Goal: Task Accomplishment & Management: Complete application form

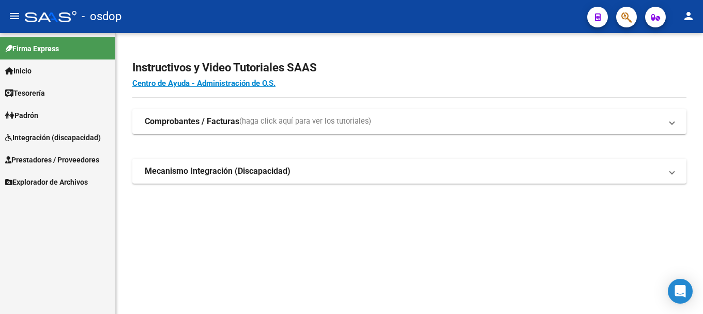
click at [60, 155] on span "Prestadores / Proveedores" at bounding box center [52, 159] width 94 height 11
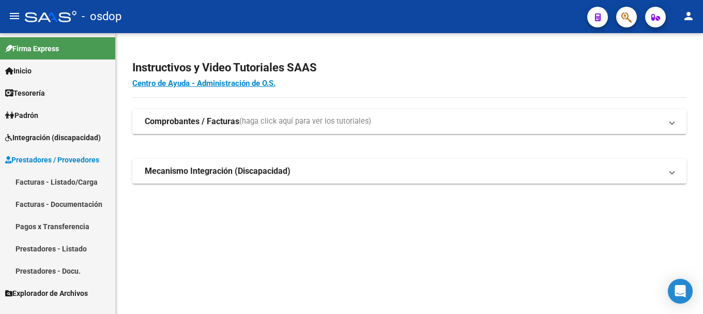
click at [70, 181] on link "Facturas - Listado/Carga" at bounding box center [57, 182] width 115 height 22
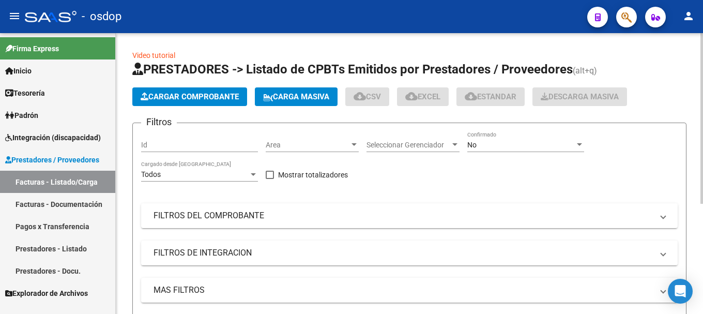
click at [225, 94] on span "Cargar Comprobante" at bounding box center [190, 96] width 98 height 9
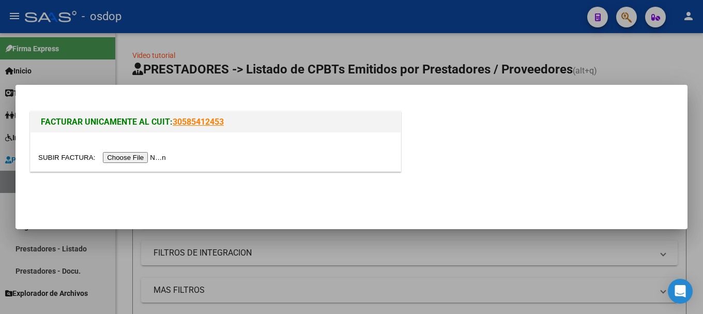
click at [112, 155] on input "file" at bounding box center [103, 157] width 131 height 11
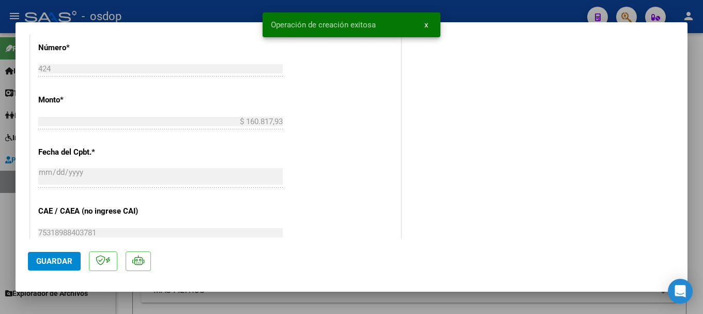
scroll to position [207, 0]
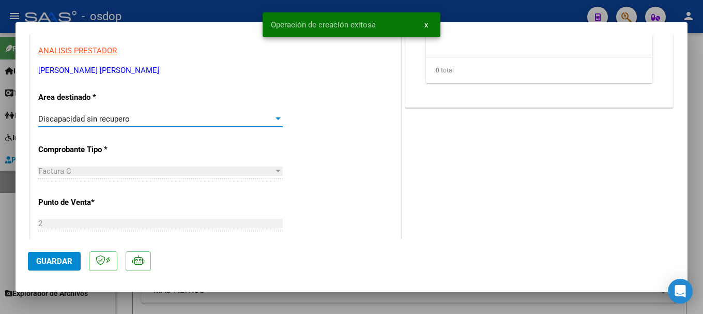
click at [87, 122] on span "Discapacidad sin recupero" at bounding box center [84, 118] width 92 height 9
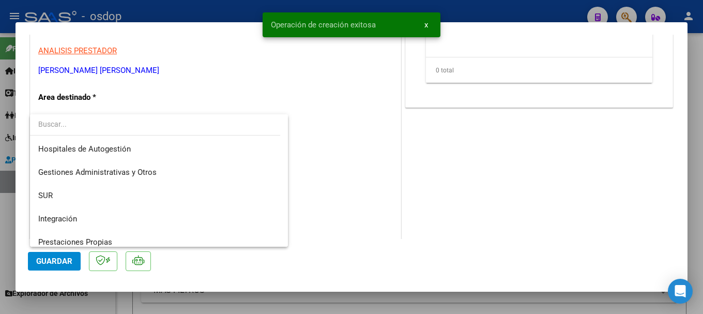
scroll to position [77, 0]
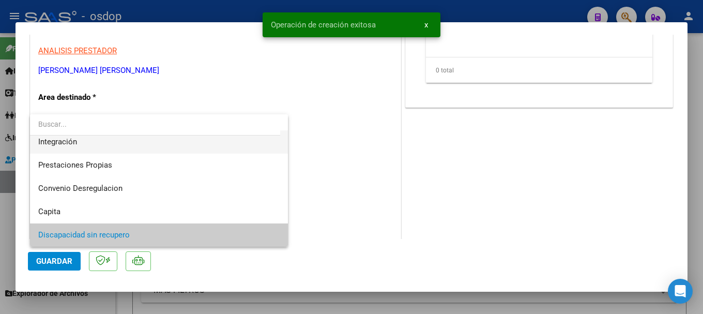
click at [85, 144] on span "Integración" at bounding box center [158, 141] width 241 height 23
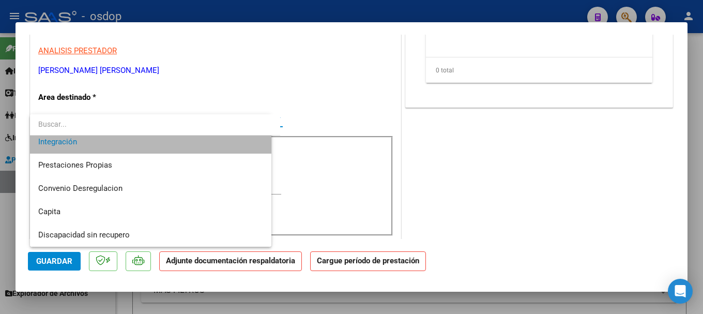
scroll to position [70, 0]
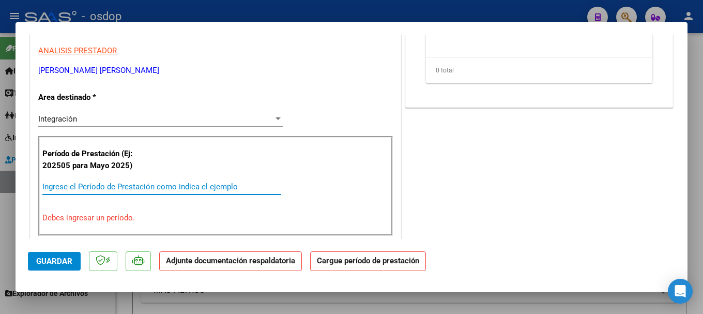
click at [93, 188] on input "Ingrese el Período de Prestación como indica el ejemplo" at bounding box center [161, 186] width 239 height 9
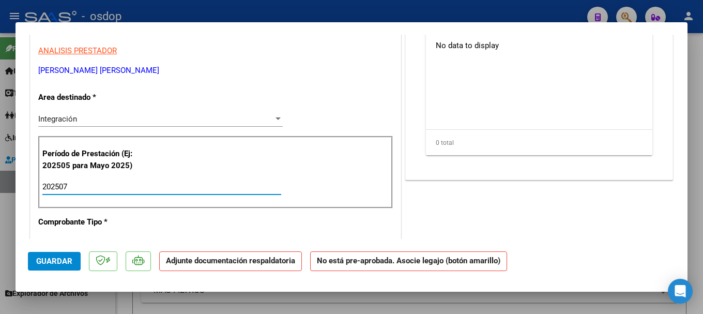
type input "202507"
click at [51, 258] on span "Guardar" at bounding box center [54, 260] width 36 height 9
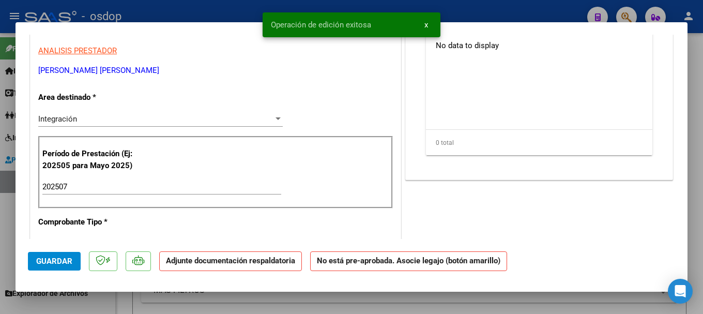
scroll to position [0, 0]
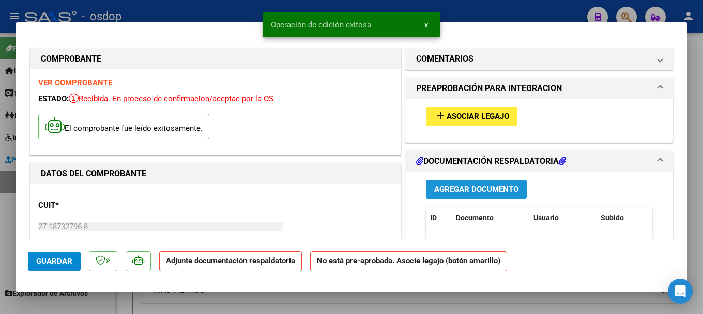
click at [463, 187] on span "Agregar Documento" at bounding box center [476, 189] width 84 height 9
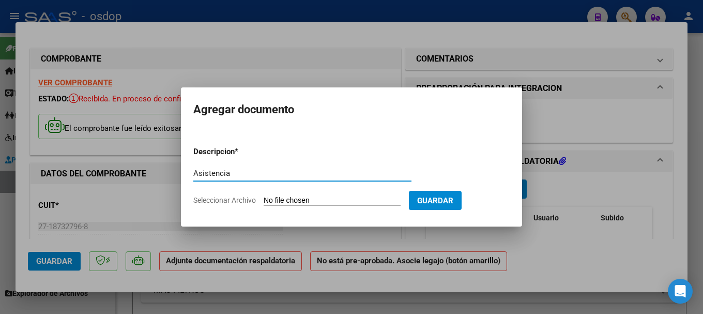
type input "Asistencia"
click at [275, 200] on input "Seleccionar Archivo" at bounding box center [332, 201] width 137 height 10
type input "C:\fakepath\[PERSON_NAME][DATE].pdf"
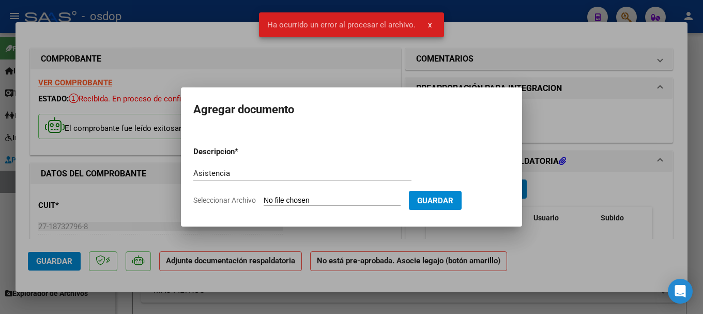
click at [308, 201] on input "Seleccionar Archivo" at bounding box center [332, 201] width 137 height 10
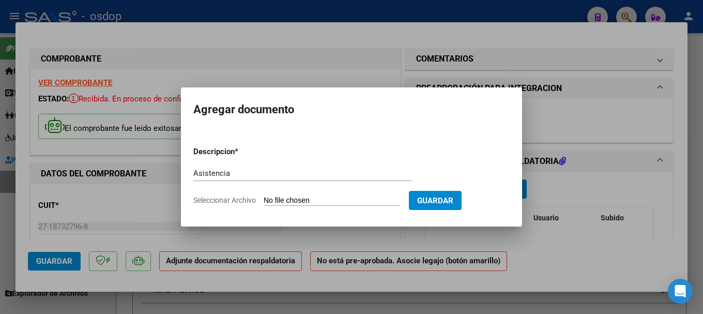
type input "C:\fakepath\Planilla.jpg"
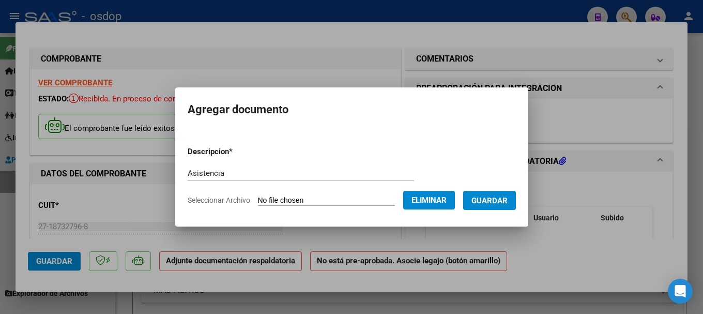
click at [501, 199] on span "Guardar" at bounding box center [490, 200] width 36 height 9
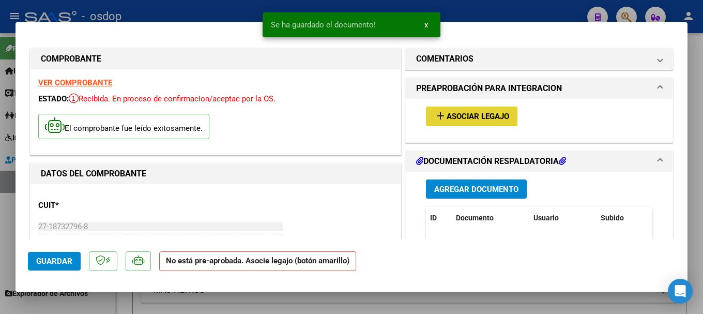
click at [477, 117] on span "Asociar Legajo" at bounding box center [478, 116] width 63 height 9
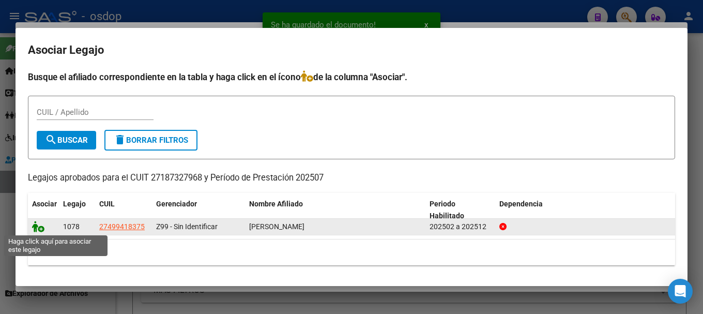
click at [41, 228] on icon at bounding box center [38, 226] width 12 height 11
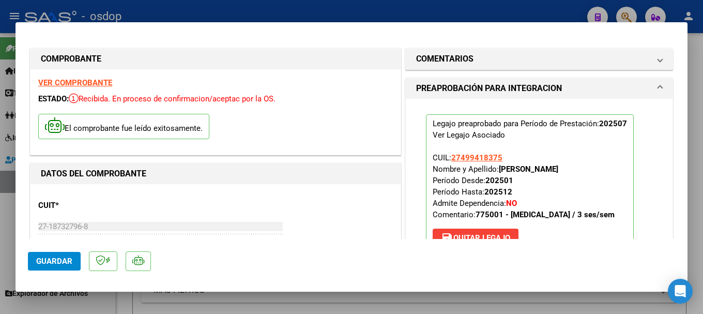
click at [65, 261] on span "Guardar" at bounding box center [54, 260] width 36 height 9
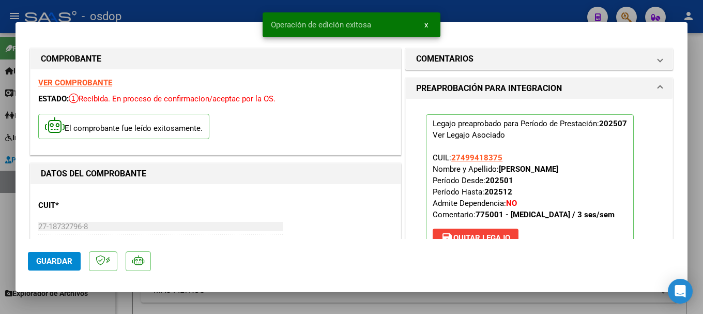
click at [163, 19] on div at bounding box center [351, 157] width 703 height 314
type input "$ 0,00"
